Goal: Task Accomplishment & Management: Use online tool/utility

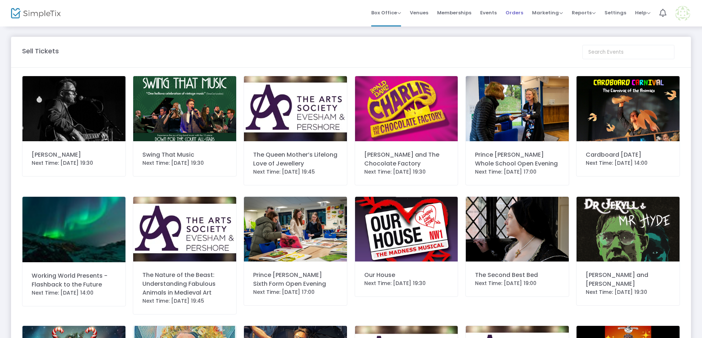
click at [522, 14] on span "Orders" at bounding box center [514, 12] width 18 height 19
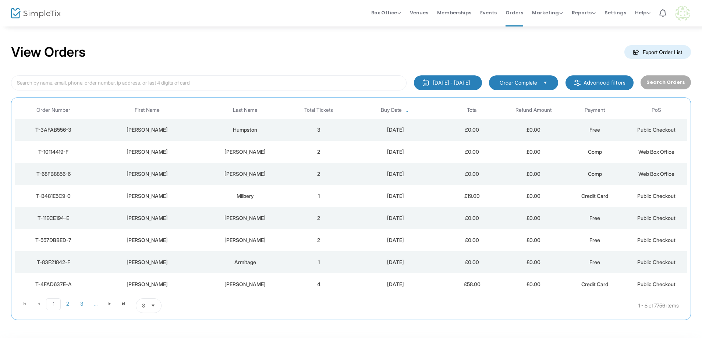
click at [356, 129] on div "[DATE]" at bounding box center [395, 129] width 88 height 7
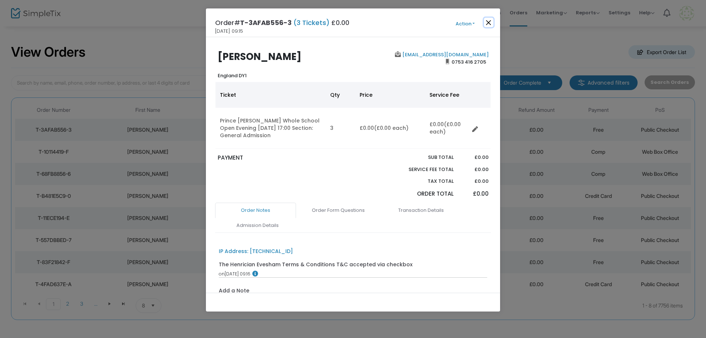
click at [488, 22] on button "Close" at bounding box center [489, 23] width 10 height 10
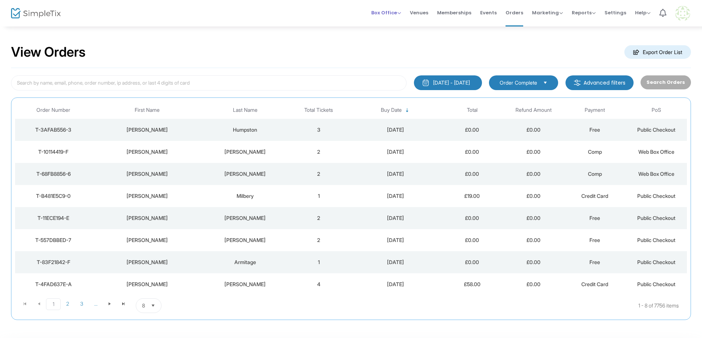
click at [389, 11] on span "Box Office" at bounding box center [386, 12] width 30 height 7
click at [393, 22] on li "Sell Tickets" at bounding box center [397, 25] width 53 height 14
